Goal: Task Accomplishment & Management: Manage account settings

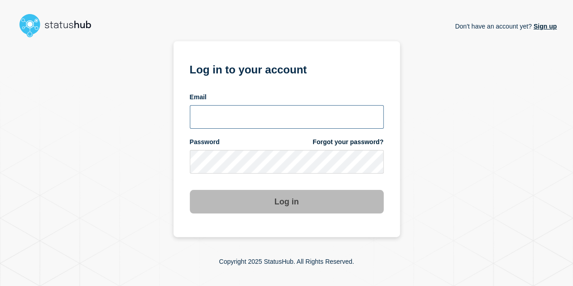
click at [227, 112] on input "email input" at bounding box center [287, 117] width 194 height 24
click at [228, 114] on input "email input" at bounding box center [287, 117] width 194 height 24
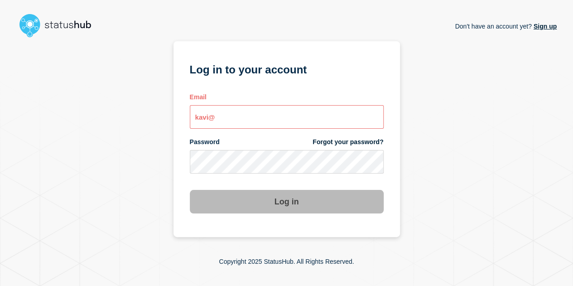
type input "[EMAIL_ADDRESS][DOMAIN_NAME]"
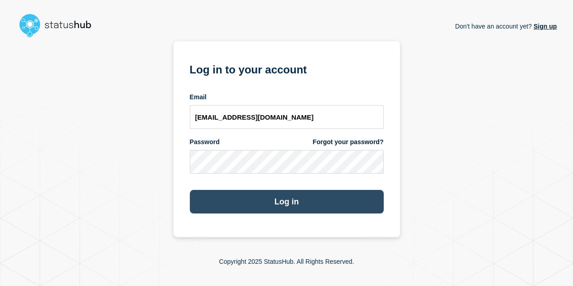
click at [275, 192] on button "Log in" at bounding box center [287, 202] width 194 height 24
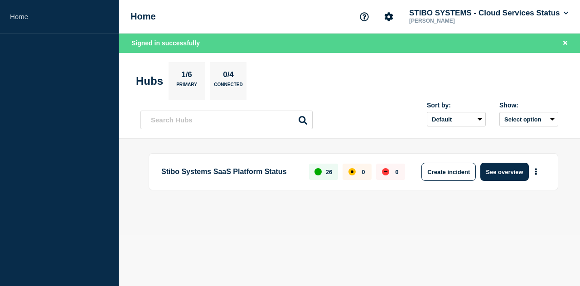
click at [367, 212] on div "Stibo Systems SaaS Platform Status 26 0 0 Create incident See overview" at bounding box center [350, 187] width 418 height 68
